Goal: Transaction & Acquisition: Purchase product/service

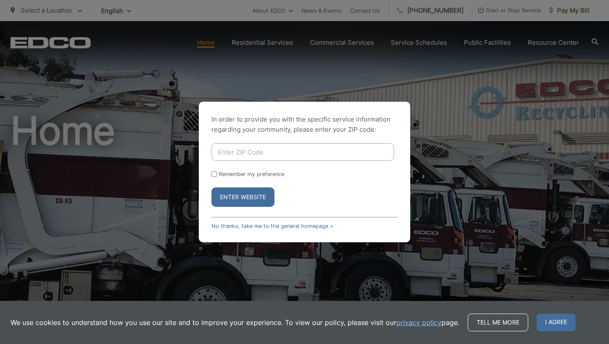
click at [328, 155] on input "Enter ZIP Code" at bounding box center [302, 152] width 183 height 18
type input "92024"
click at [252, 201] on button "Enter Website" at bounding box center [242, 197] width 63 height 19
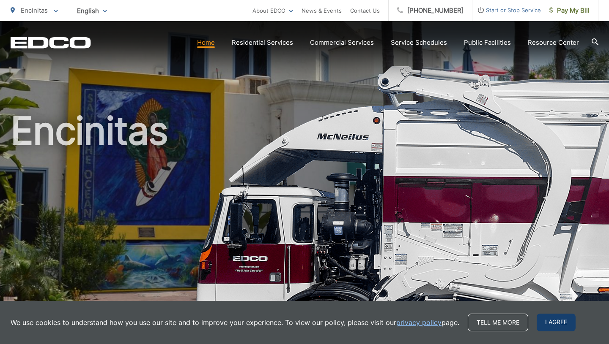
click at [538, 331] on span "I agree" at bounding box center [555, 323] width 39 height 18
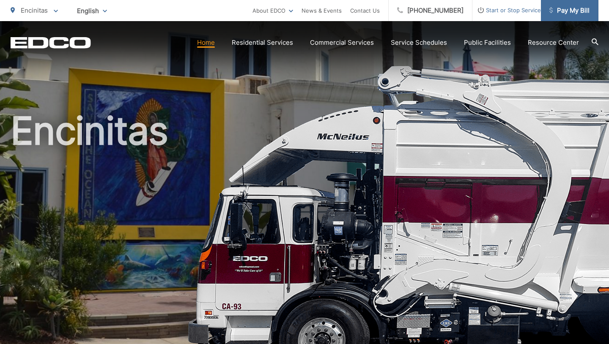
click at [561, 13] on span "Pay My Bill" at bounding box center [569, 10] width 40 height 10
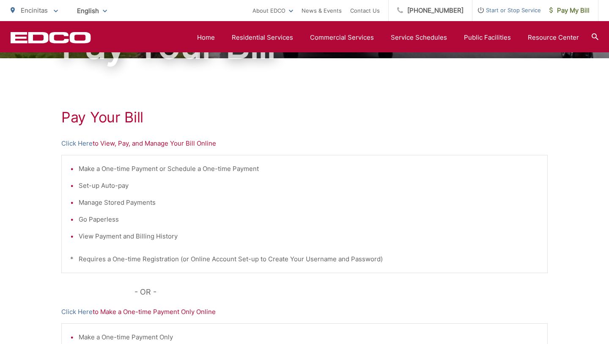
scroll to position [108, 0]
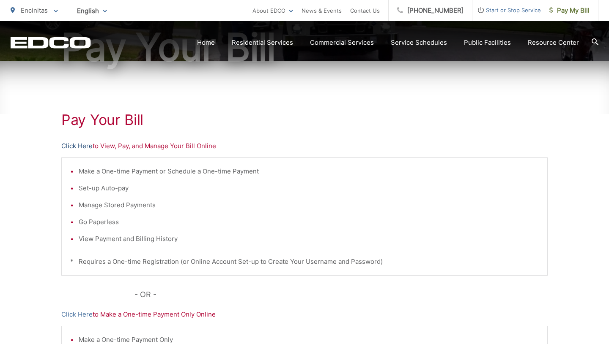
click at [85, 148] on link "Click Here" at bounding box center [76, 146] width 31 height 10
